Goal: Transaction & Acquisition: Purchase product/service

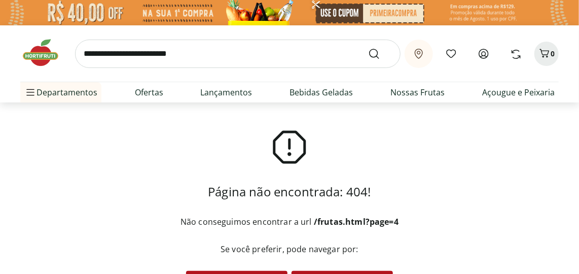
click at [0, 0] on b "Informe sua localização" at bounding box center [0, 0] width 0 height 0
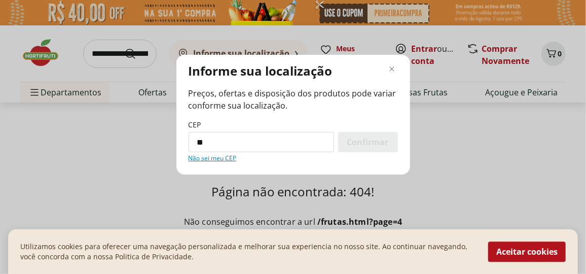
type input "**"
click at [267, 53] on div "Informe sua localização Preços, ofertas e disposição dos produtos pode variar c…" at bounding box center [293, 137] width 586 height 274
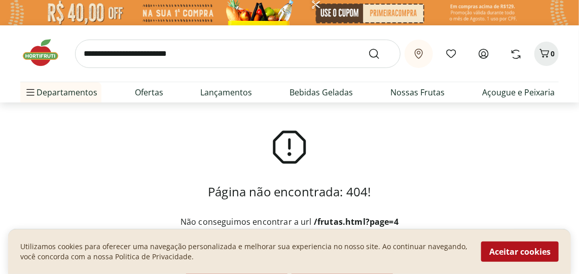
click at [0, 0] on b "Informe sua localização" at bounding box center [0, 0] width 0 height 0
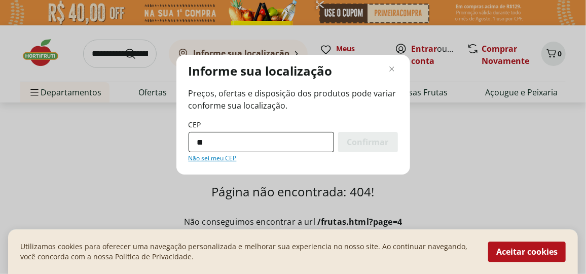
click at [196, 143] on input "**" at bounding box center [262, 142] width 146 height 20
type input "*********"
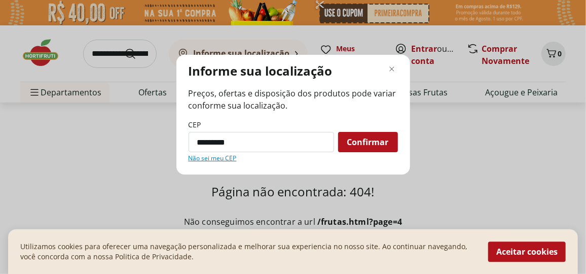
click at [375, 139] on span "Confirmar" at bounding box center [368, 142] width 42 height 8
click at [364, 139] on span "Confirmar" at bounding box center [368, 142] width 42 height 8
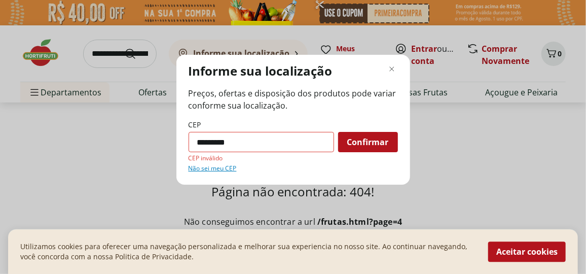
click at [370, 144] on span "Confirmar" at bounding box center [368, 142] width 42 height 8
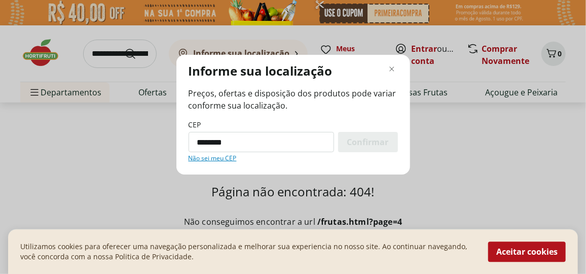
type input "*********"
click at [364, 138] on span "Confirmar" at bounding box center [368, 142] width 42 height 8
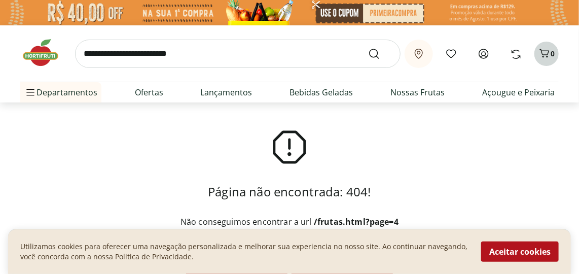
click at [547, 52] on icon "Carrinho" at bounding box center [545, 53] width 12 height 12
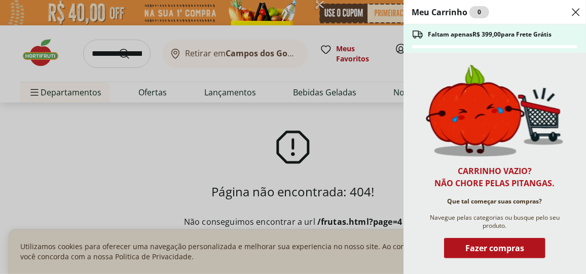
click at [70, 150] on div "Meu Carrinho 0 Faltam apenas R$ 399,00 para Frete Grátis Carrinho vazio? Não ch…" at bounding box center [293, 137] width 586 height 274
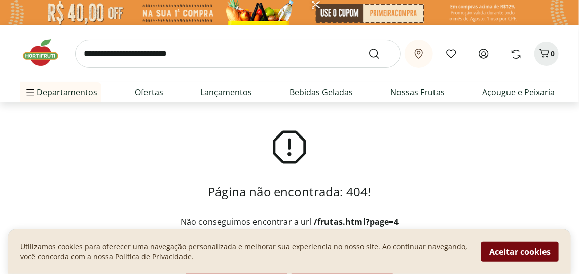
click at [517, 254] on button "Aceitar cookies" at bounding box center [520, 251] width 78 height 20
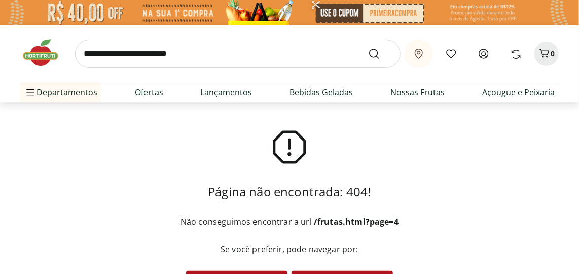
click at [0, 0] on b "Campos dos Goytacazes/[GEOGRAPHIC_DATA]" at bounding box center [0, 0] width 0 height 0
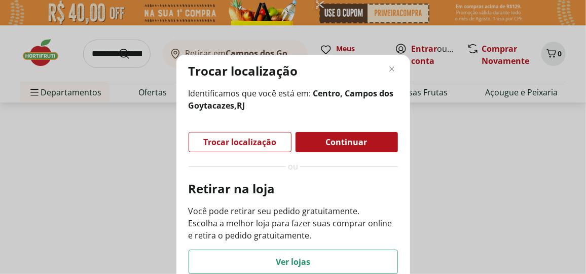
click at [480, 153] on div "Trocar localização Identificamos que você está em: Centro, Campos dos Goytacaze…" at bounding box center [293, 137] width 586 height 274
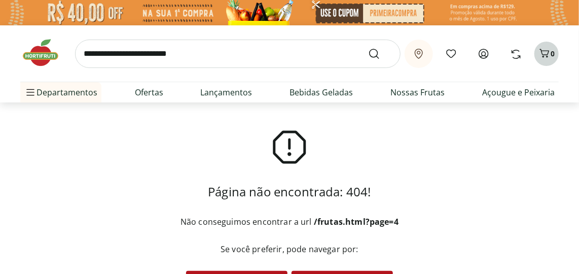
click at [547, 48] on icon "Carrinho" at bounding box center [545, 53] width 12 height 12
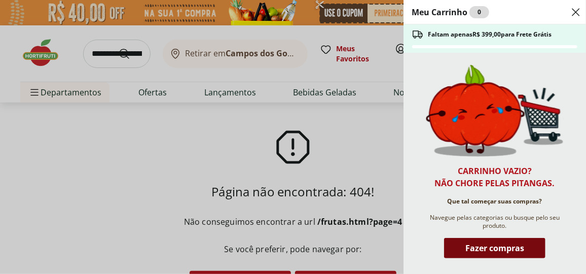
click at [509, 252] on span "Fazer compras" at bounding box center [495, 248] width 59 height 8
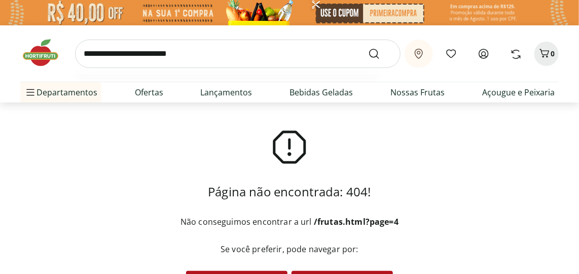
click at [88, 50] on input "search" at bounding box center [238, 54] width 326 height 28
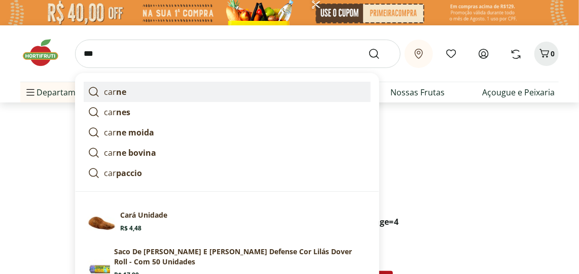
click at [124, 90] on strong "ne" at bounding box center [121, 91] width 10 height 11
type input "*****"
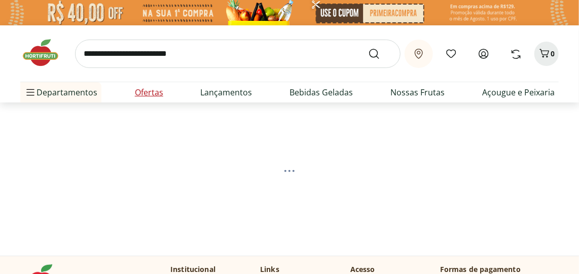
select select "**********"
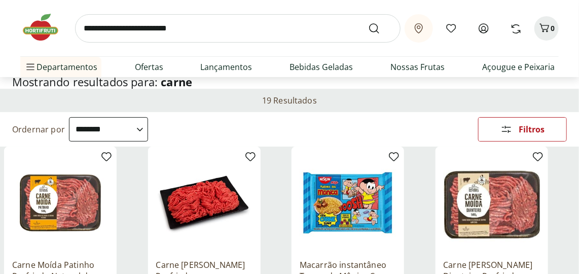
scroll to position [46, 0]
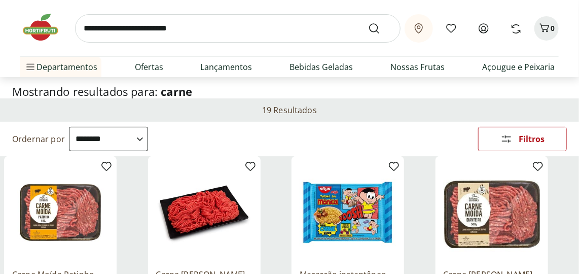
click at [89, 28] on input "search" at bounding box center [238, 28] width 326 height 28
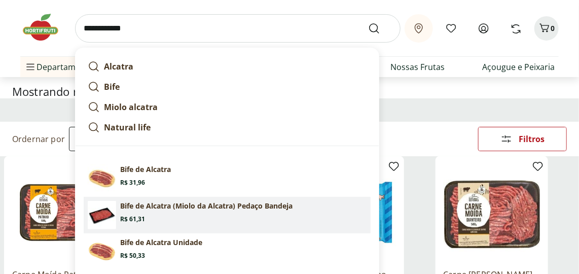
click at [108, 212] on img at bounding box center [102, 215] width 28 height 28
type input "**********"
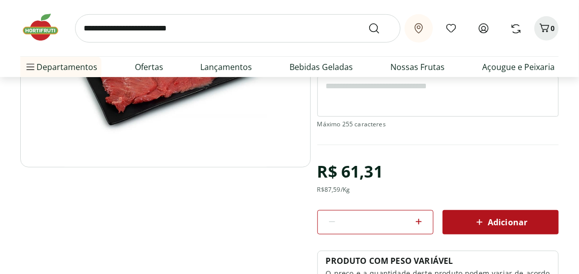
scroll to position [230, 0]
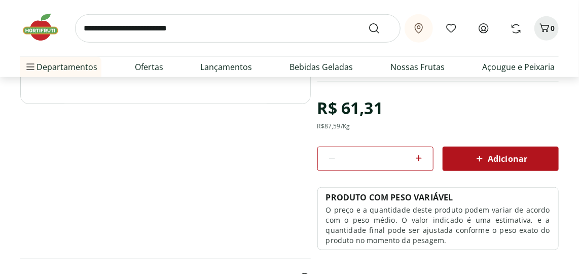
click at [420, 157] on icon at bounding box center [419, 158] width 6 height 6
click at [420, 156] on icon at bounding box center [419, 158] width 12 height 12
type input "*"
click at [496, 154] on span "Adicionar" at bounding box center [501, 159] width 54 height 12
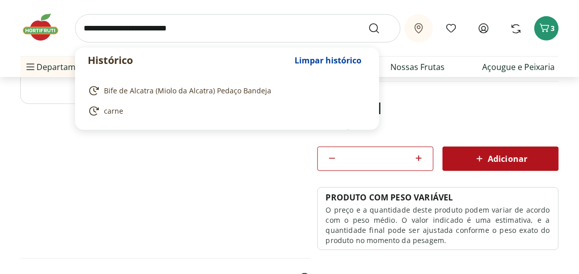
click at [90, 28] on input "search" at bounding box center [238, 28] width 326 height 28
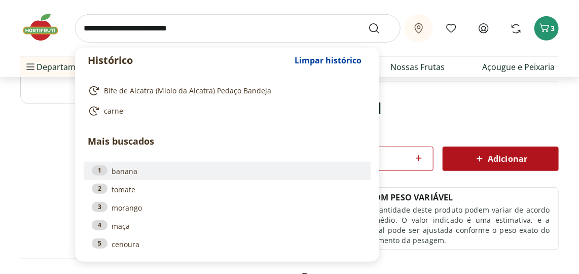
click at [128, 171] on link "1 banana" at bounding box center [227, 170] width 271 height 11
type input "******"
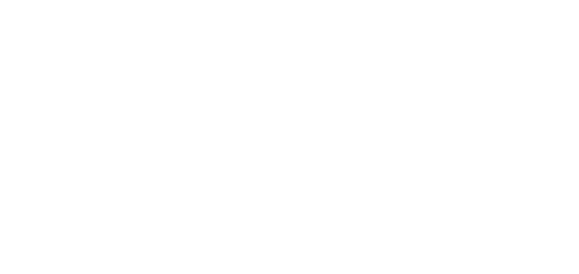
select select "**********"
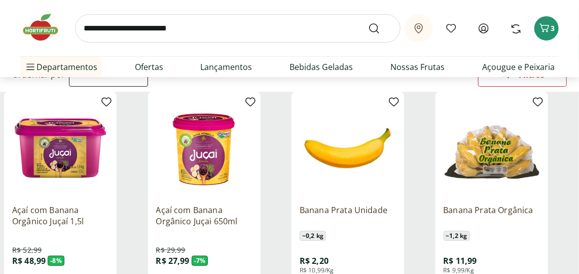
scroll to position [138, 0]
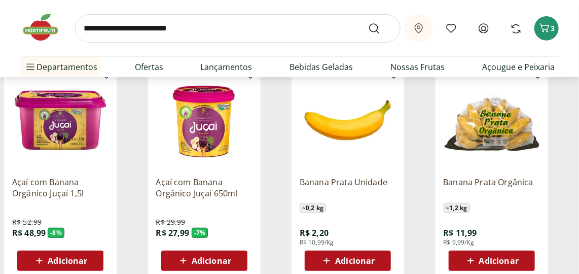
click at [340, 127] on img at bounding box center [348, 120] width 96 height 96
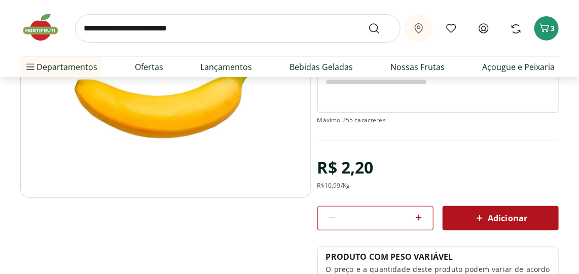
scroll to position [138, 0]
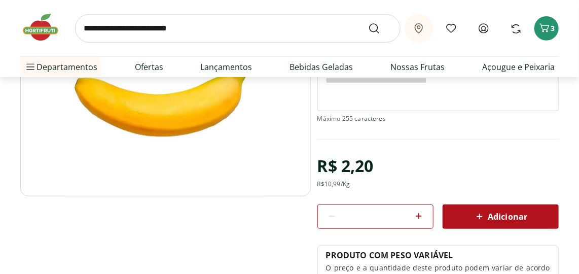
click at [419, 218] on icon at bounding box center [419, 216] width 12 height 12
click at [420, 218] on icon at bounding box center [419, 216] width 12 height 12
click at [422, 217] on icon at bounding box center [419, 216] width 12 height 12
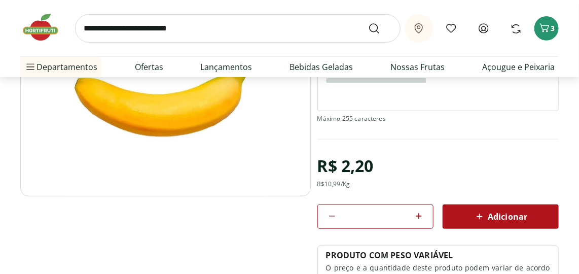
click at [422, 215] on icon at bounding box center [419, 216] width 12 height 12
type input "*"
click at [517, 215] on span "Adicionar" at bounding box center [501, 216] width 54 height 12
select select "**********"
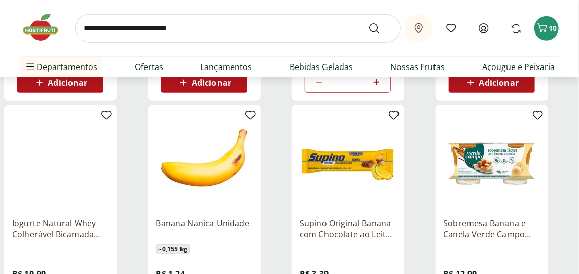
scroll to position [369, 0]
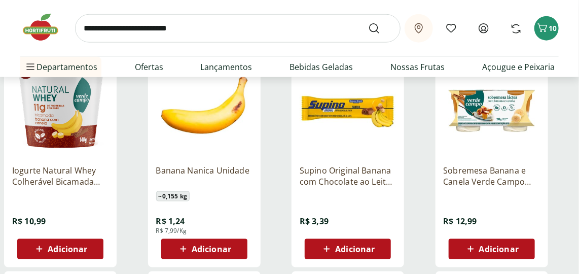
click at [197, 118] on img at bounding box center [204, 108] width 96 height 96
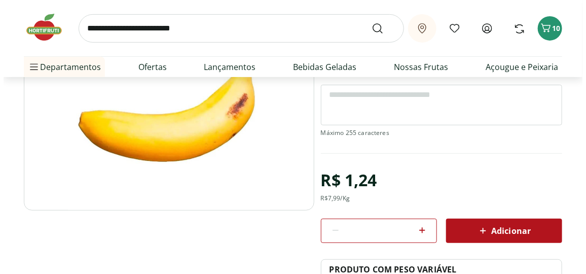
scroll to position [184, 0]
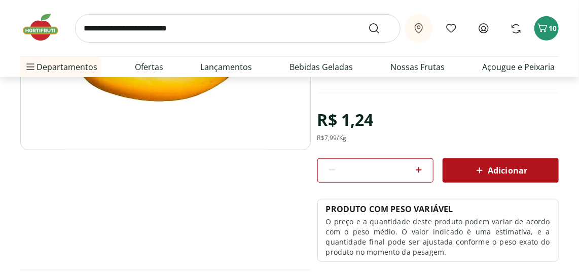
click at [421, 165] on icon at bounding box center [419, 170] width 12 height 12
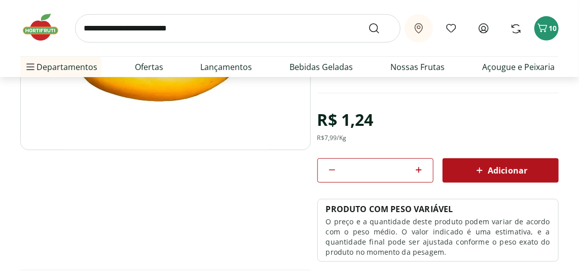
click at [421, 165] on icon at bounding box center [419, 170] width 12 height 12
type input "**"
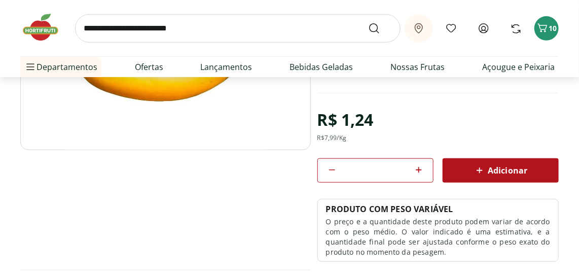
click at [533, 169] on div "Adicionar" at bounding box center [501, 170] width 100 height 18
click at [549, 26] on span "20" at bounding box center [553, 28] width 8 height 10
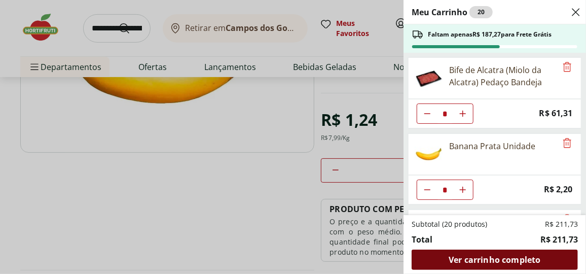
click at [488, 258] on span "Ver carrinho completo" at bounding box center [495, 260] width 92 height 8
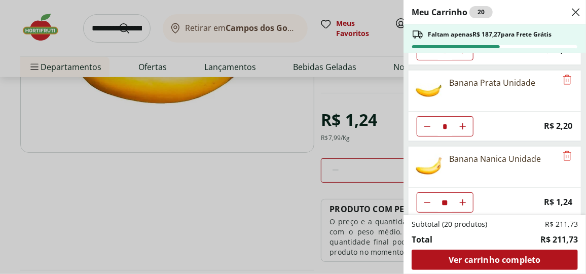
scroll to position [66, 0]
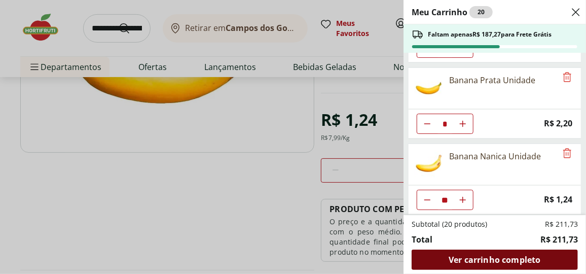
click at [487, 262] on span "Ver carrinho completo" at bounding box center [495, 260] width 92 height 8
